Goal: Task Accomplishment & Management: Use online tool/utility

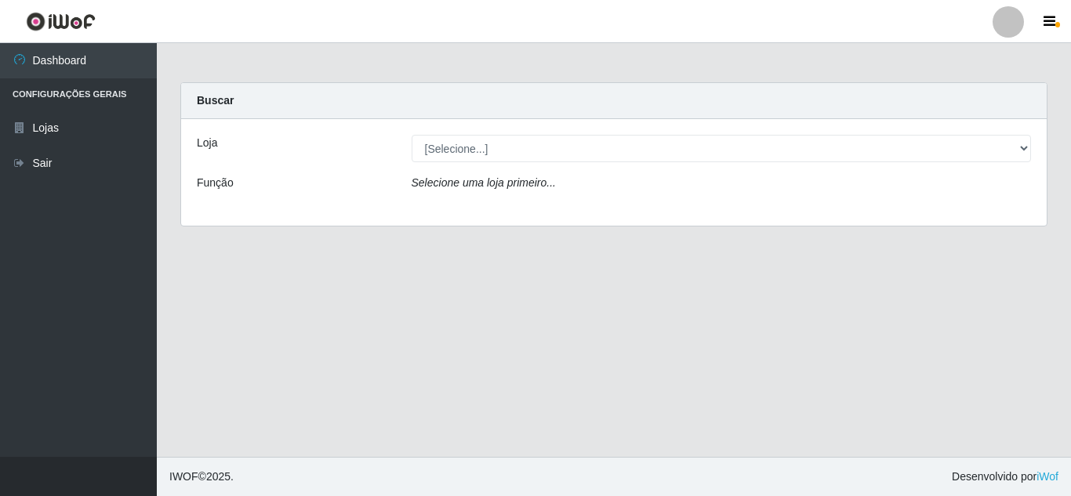
select select "462"
click at [412, 135] on select "[Selecione...] Queiroz [GEOGRAPHIC_DATA] - [GEOGRAPHIC_DATA]" at bounding box center [722, 148] width 620 height 27
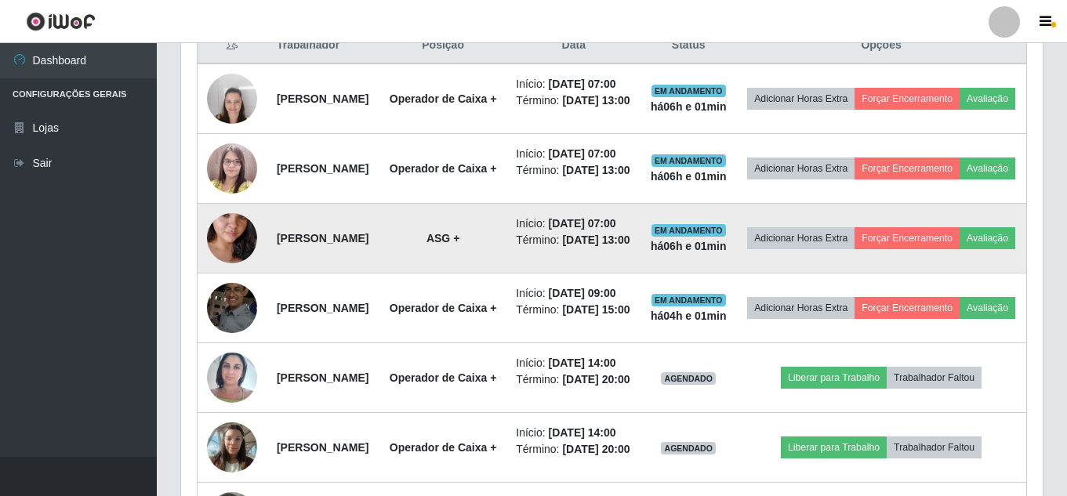
scroll to position [627, 0]
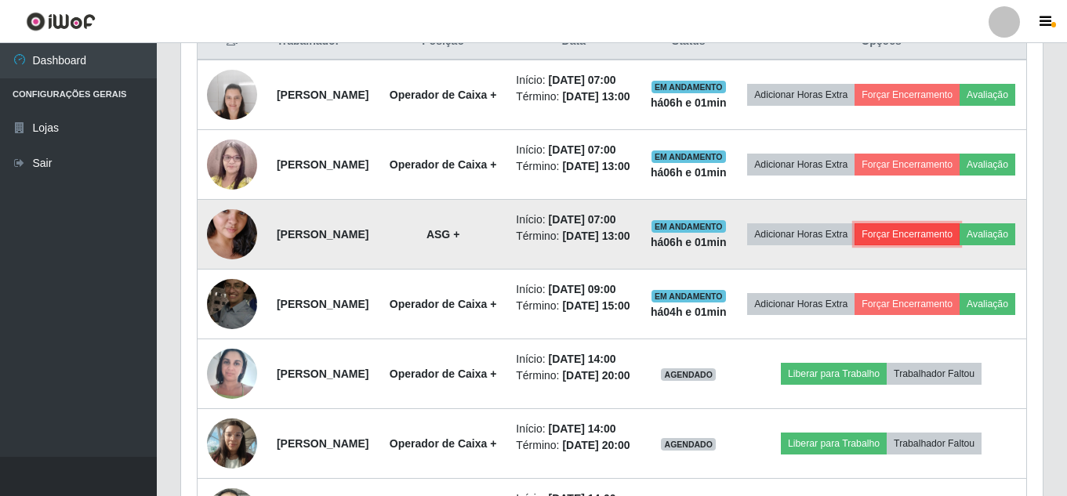
click at [958, 245] on button "Forçar Encerramento" at bounding box center [907, 235] width 105 height 22
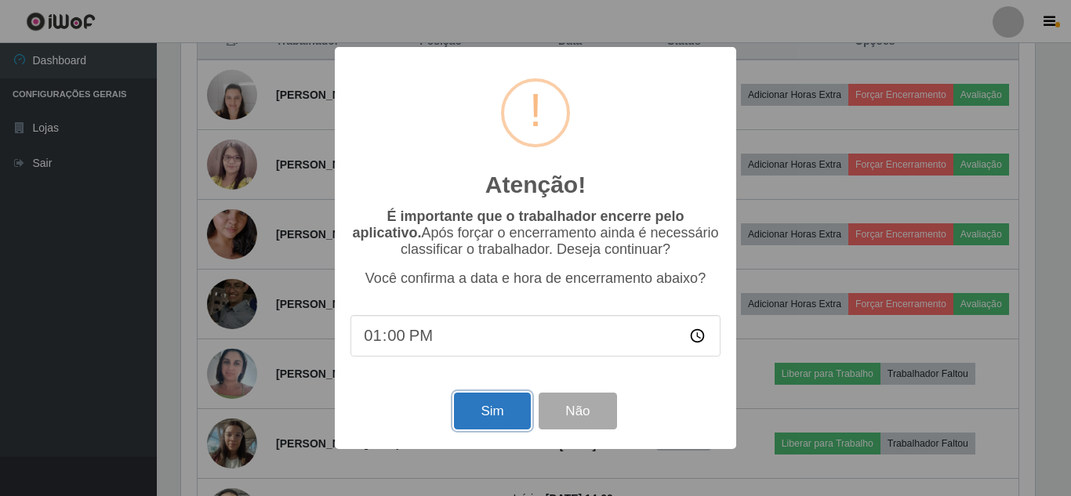
click at [511, 412] on button "Sim" at bounding box center [492, 411] width 76 height 37
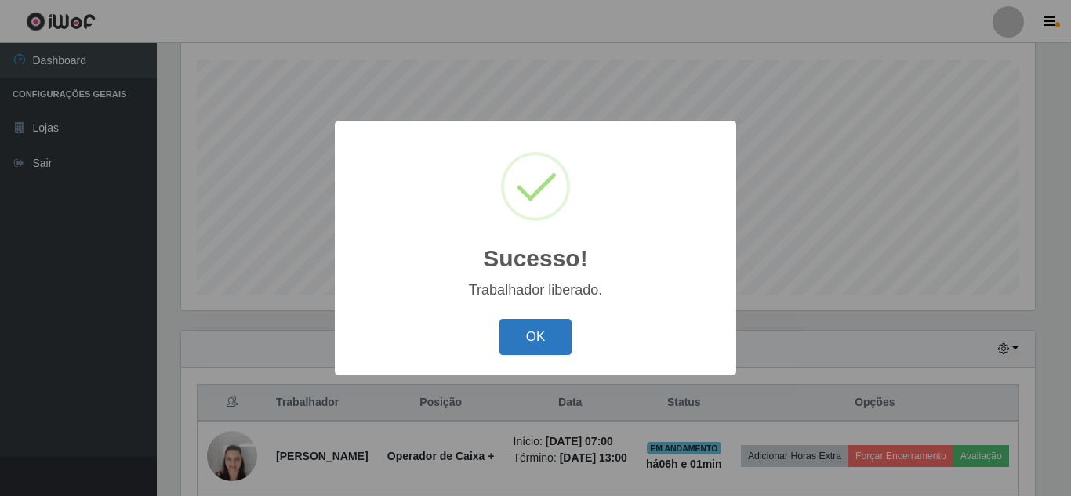
click at [521, 330] on button "OK" at bounding box center [536, 337] width 73 height 37
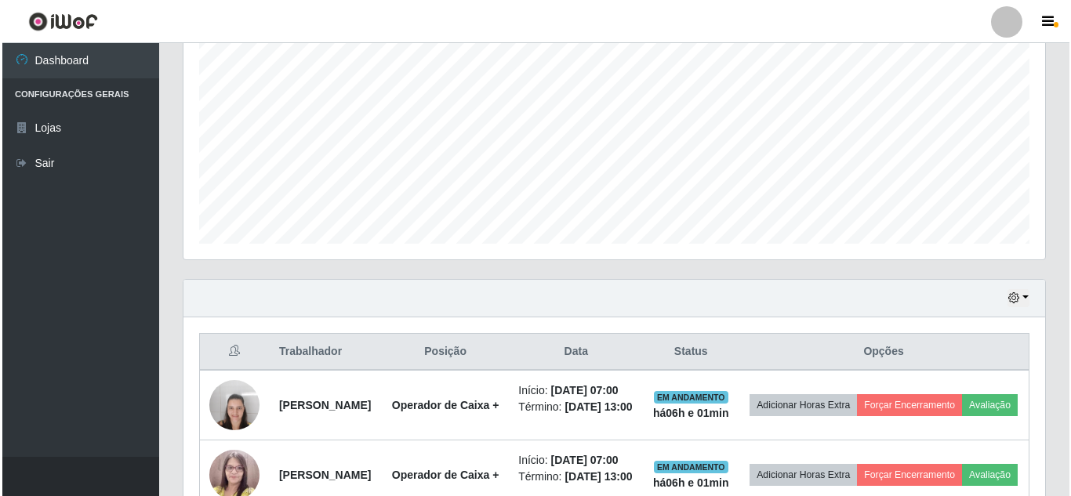
scroll to position [344, 0]
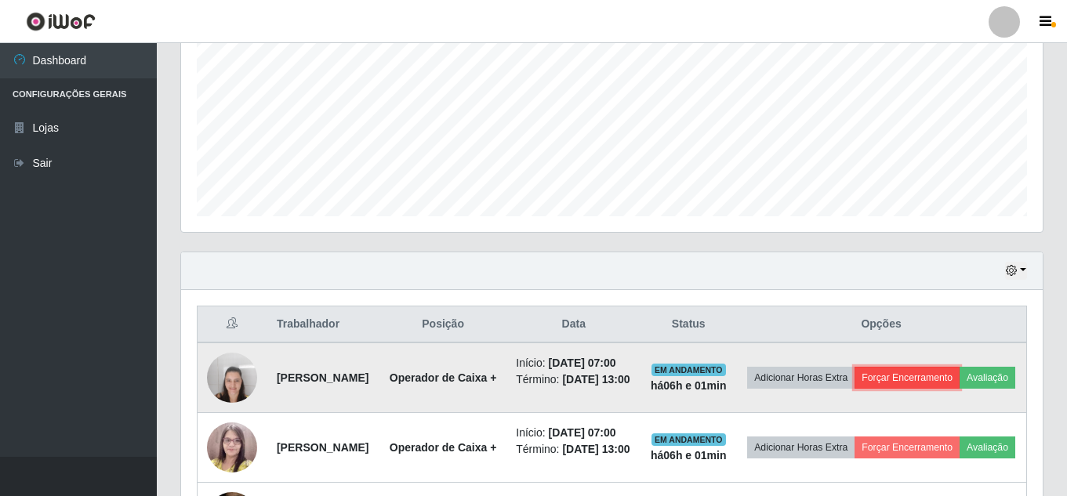
click at [954, 375] on button "Forçar Encerramento" at bounding box center [907, 378] width 105 height 22
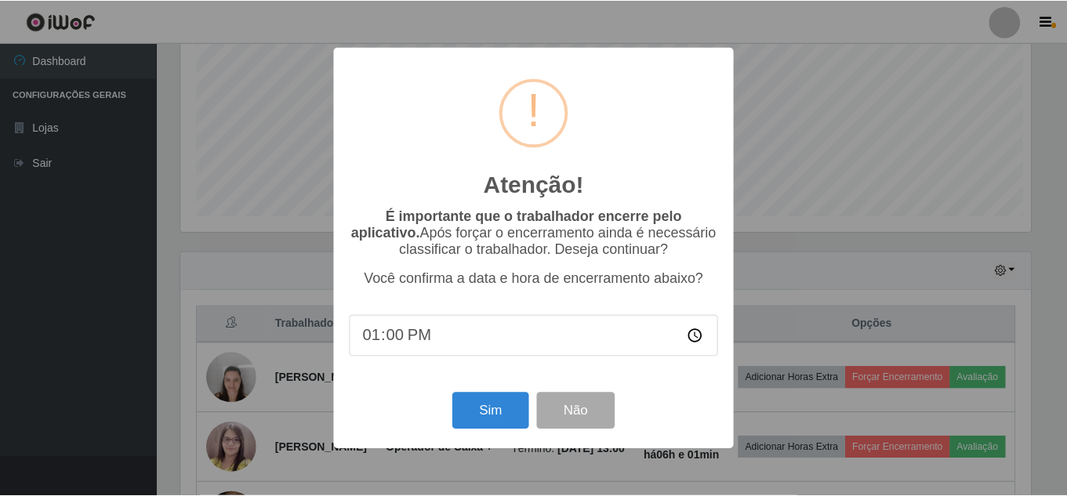
scroll to position [325, 854]
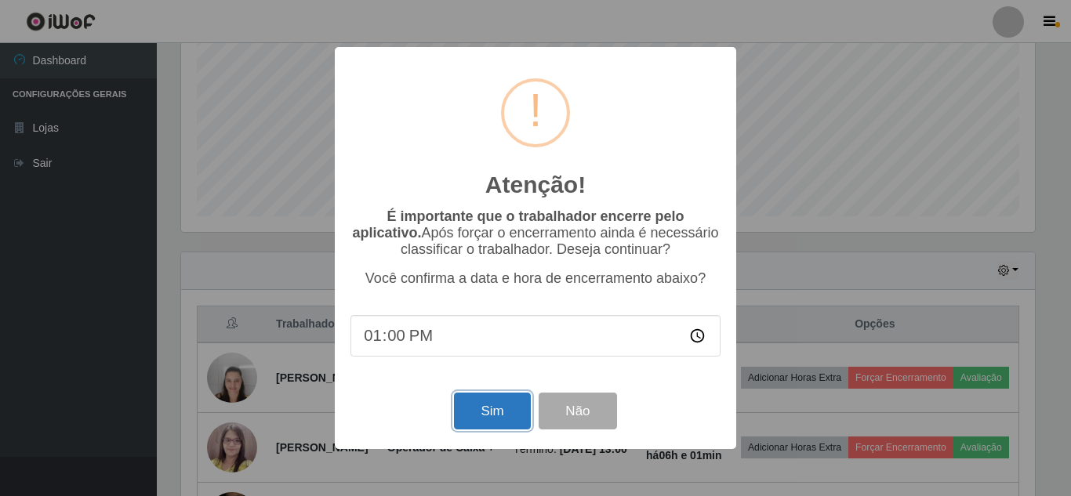
click at [517, 416] on button "Sim" at bounding box center [492, 411] width 76 height 37
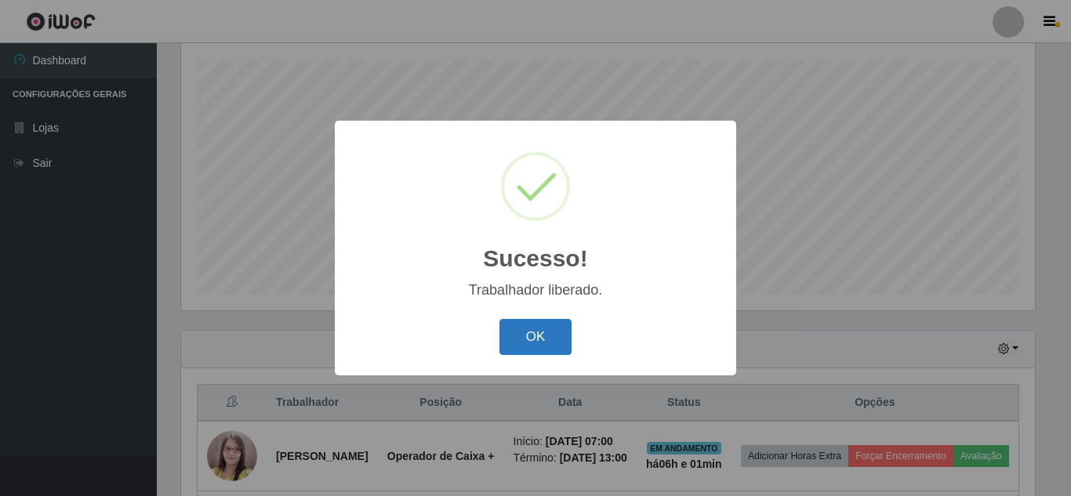
click at [565, 346] on button "OK" at bounding box center [536, 337] width 73 height 37
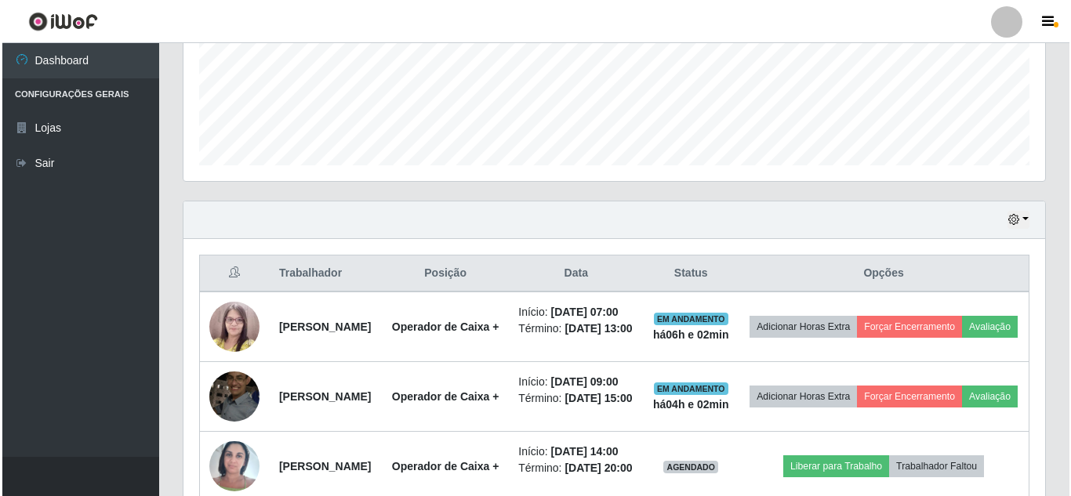
scroll to position [423, 0]
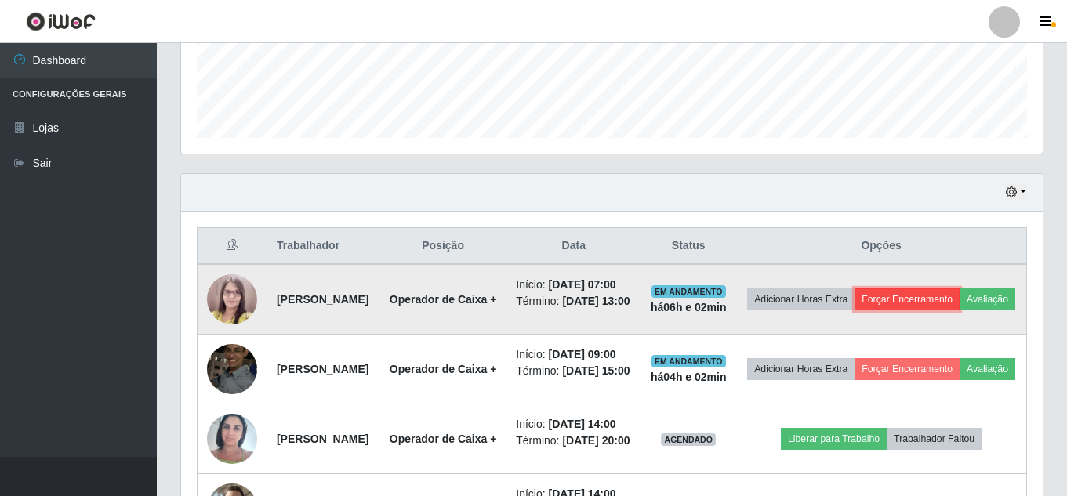
click at [960, 297] on button "Forçar Encerramento" at bounding box center [907, 300] width 105 height 22
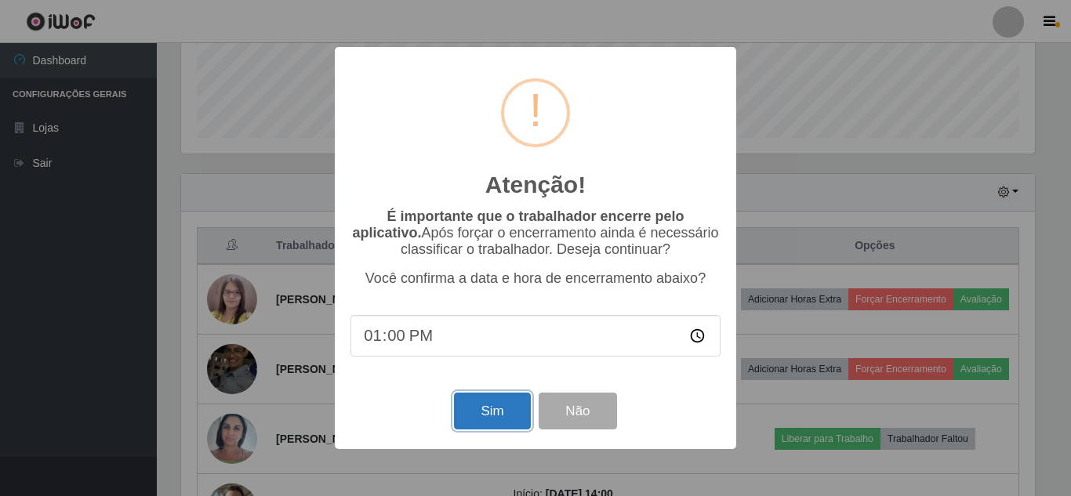
click at [487, 410] on button "Sim" at bounding box center [492, 411] width 76 height 37
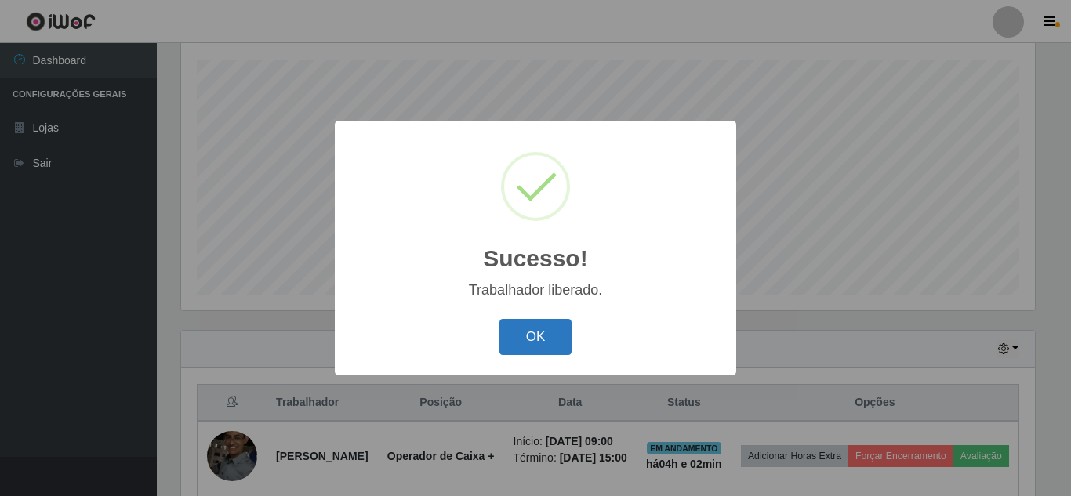
click at [540, 341] on button "OK" at bounding box center [536, 337] width 73 height 37
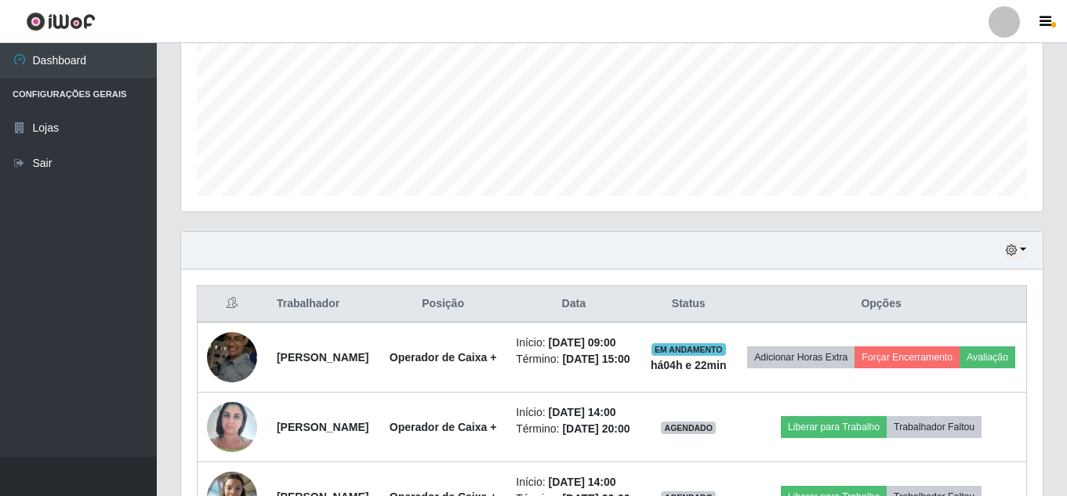
scroll to position [364, 0]
